Goal: Task Accomplishment & Management: Complete application form

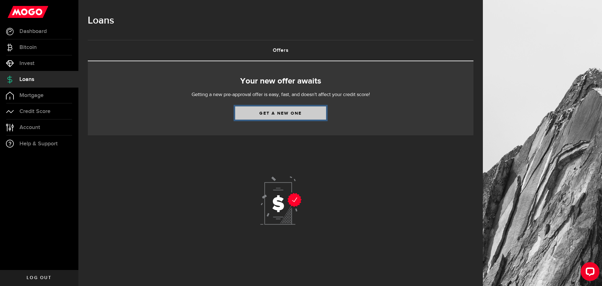
click at [258, 113] on link "Get a new one" at bounding box center [280, 112] width 91 height 13
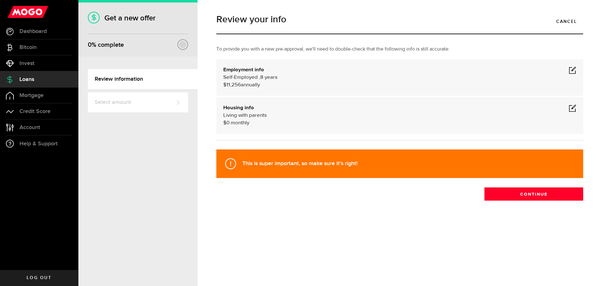
click at [572, 71] on span at bounding box center [573, 70] width 8 height 8
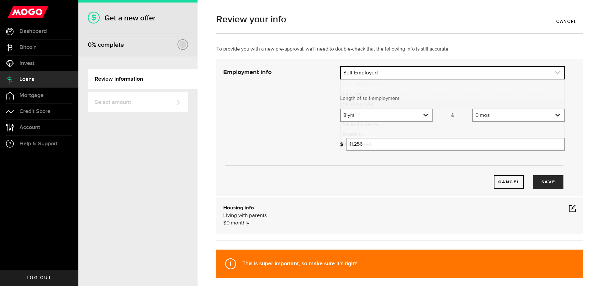
click at [555, 72] on icon "expand select" at bounding box center [557, 72] width 5 height 5
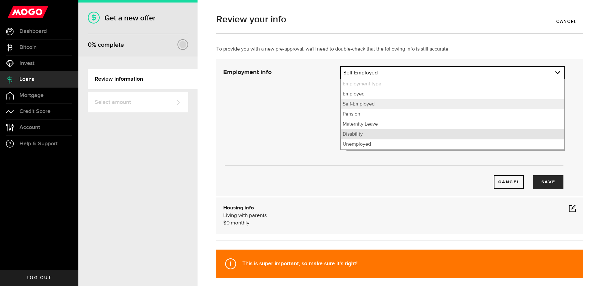
click at [379, 132] on li "Disability" at bounding box center [453, 134] width 224 height 10
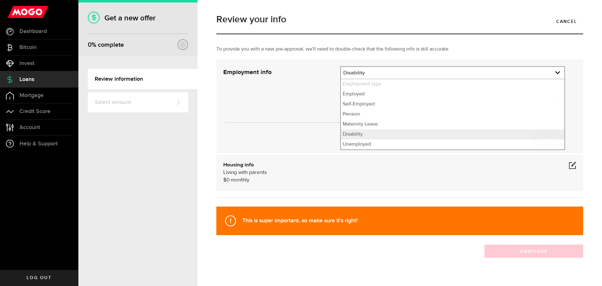
select select "Disability"
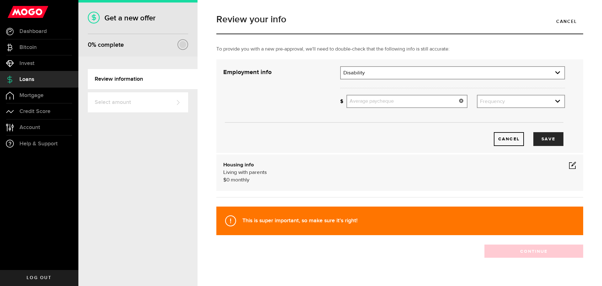
click at [395, 103] on input "Average paycheque" at bounding box center [406, 101] width 121 height 13
type input "1,065"
click at [555, 100] on icon "expand select" at bounding box center [557, 100] width 5 height 5
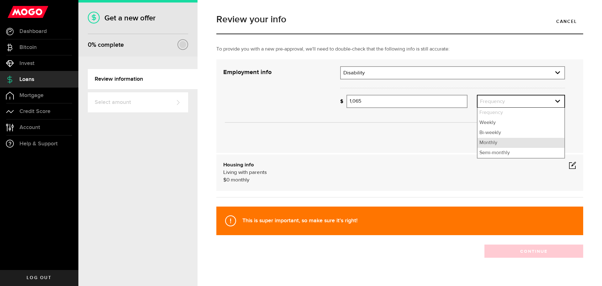
click at [502, 145] on li "Monthly" at bounding box center [520, 143] width 87 height 10
select select "monthly"
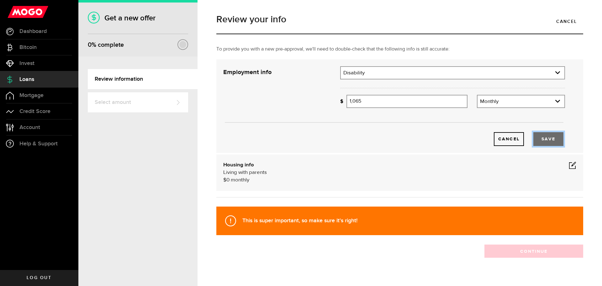
click at [537, 139] on button "Save" at bounding box center [548, 139] width 30 height 14
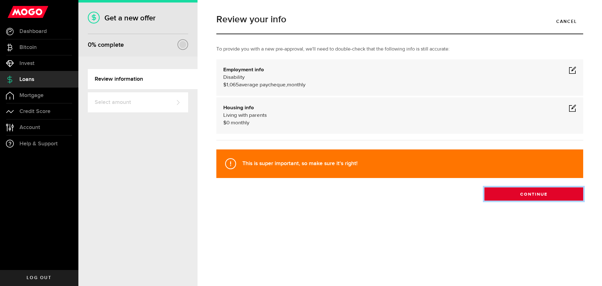
click at [516, 191] on button "Continue" at bounding box center [533, 193] width 99 height 13
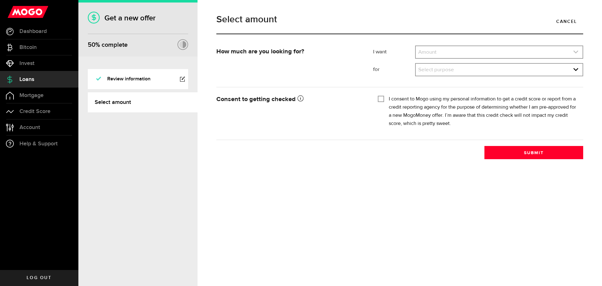
click at [578, 54] on icon "expand select" at bounding box center [575, 51] width 5 height 5
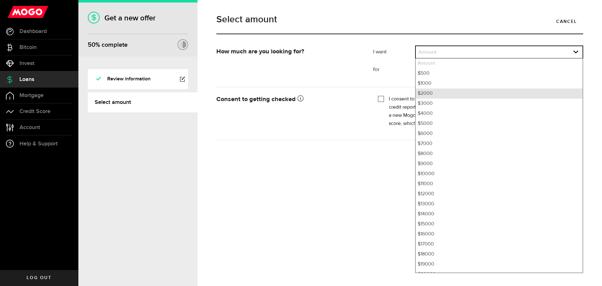
click at [516, 96] on li "$2000" at bounding box center [499, 93] width 167 height 10
select select "2000"
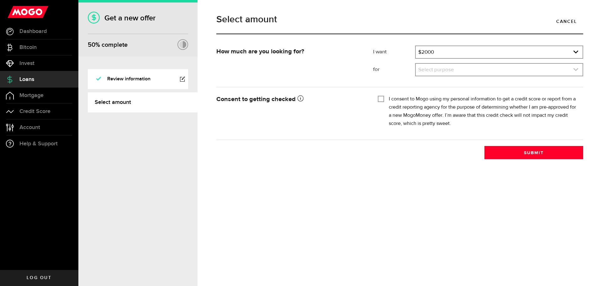
click at [576, 70] on icon "expand select" at bounding box center [575, 69] width 5 height 5
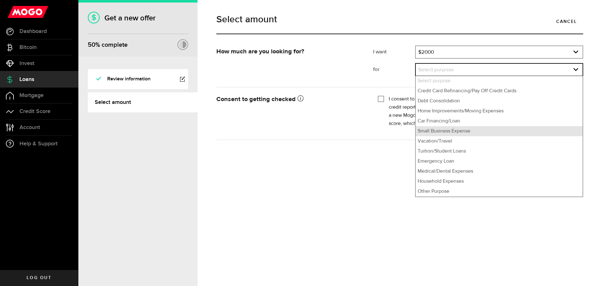
click at [490, 131] on li "Small Business Expense" at bounding box center [499, 131] width 167 height 10
select select "Small Business Expense"
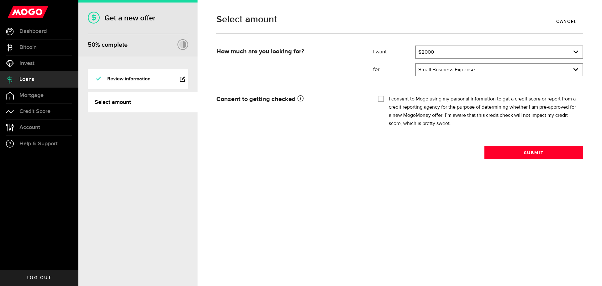
click at [383, 99] on input "I consent to Mogo using my personal information to get a credit score or report…" at bounding box center [381, 98] width 6 height 6
checkbox input "true"
click at [515, 149] on button "Submit" at bounding box center [533, 152] width 99 height 13
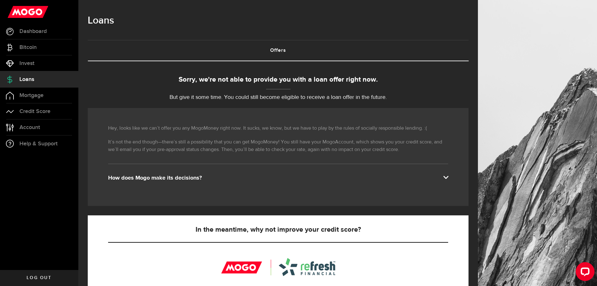
click at [37, 280] on link "Log out" at bounding box center [39, 278] width 78 height 16
